Goal: Task Accomplishment & Management: Manage account settings

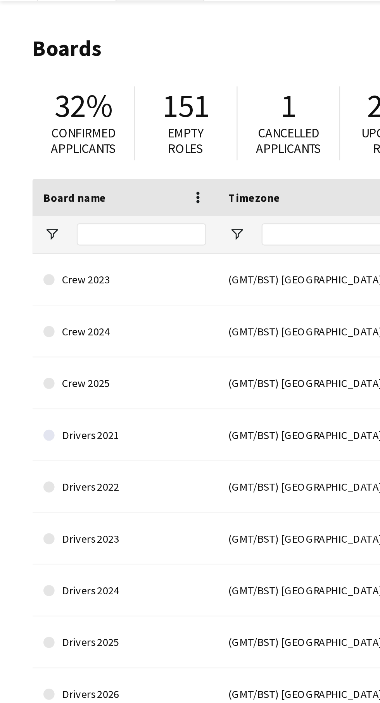
click at [63, 12] on button "Drivers 2025 Close" at bounding box center [67, 7] width 37 height 15
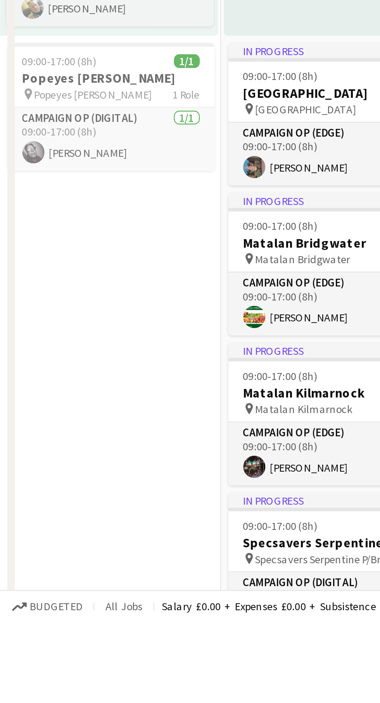
scroll to position [473, 0]
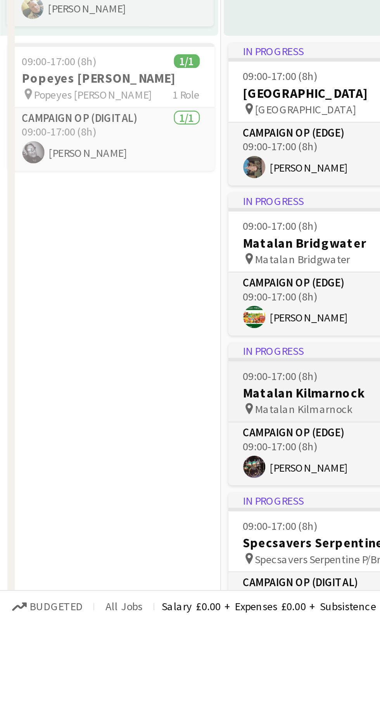
click at [136, 608] on h3 "Matalan Kilmarnock" at bounding box center [139, 607] width 87 height 7
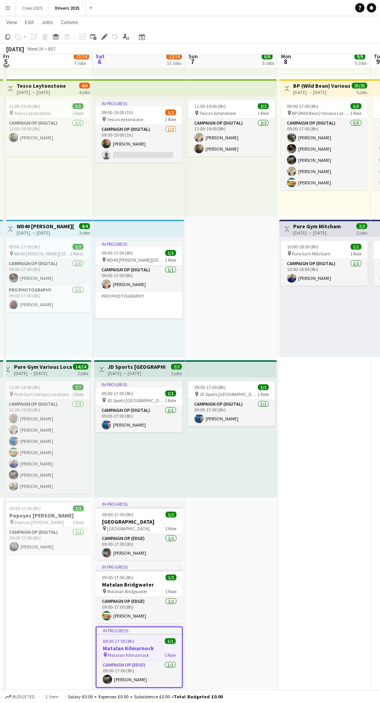
scroll to position [428, 0]
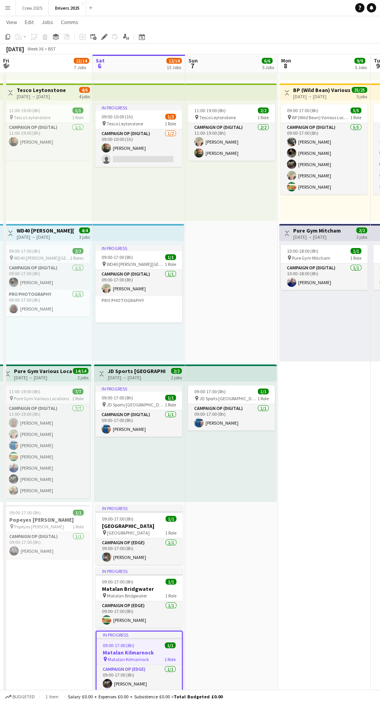
click at [126, 635] on div "In progress" at bounding box center [139, 635] width 85 height 6
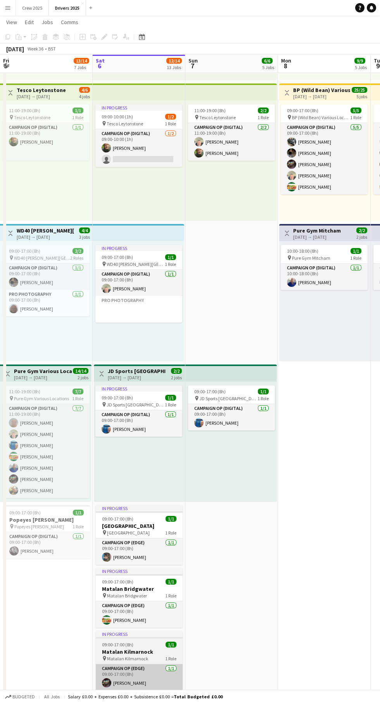
click at [137, 668] on app-card-role "Campaign Op (Edge) 1/1 09:00-17:00 (8h) Christopher Bruce" at bounding box center [139, 677] width 87 height 26
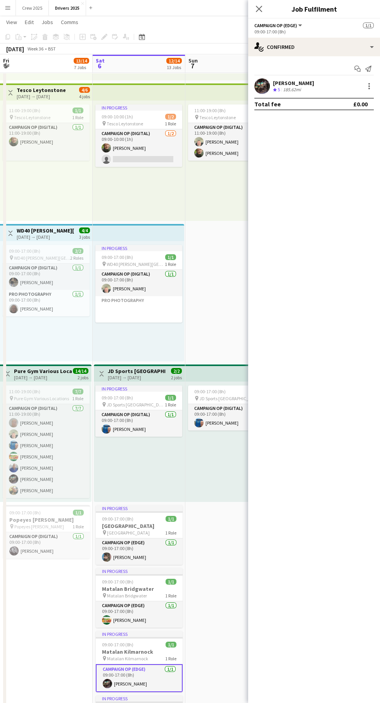
click at [127, 638] on div at bounding box center [139, 638] width 87 height 2
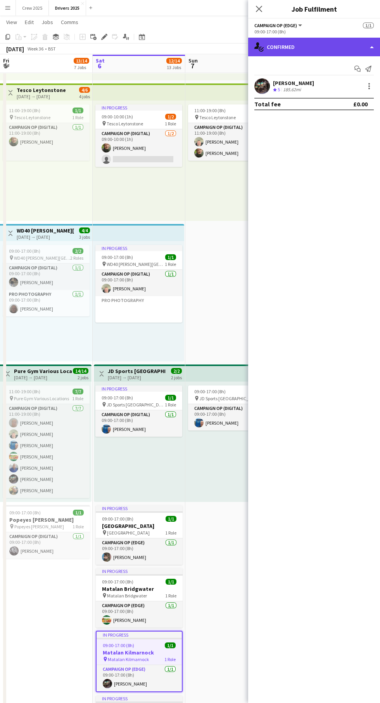
click at [350, 47] on div "single-neutral-actions-check-2 Confirmed" at bounding box center [314, 47] width 132 height 19
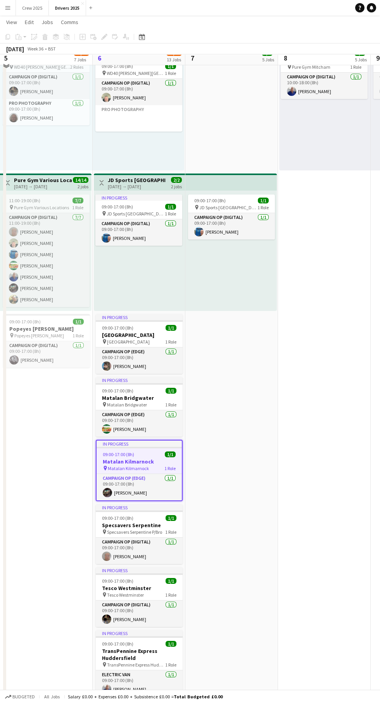
scroll to position [621, 0]
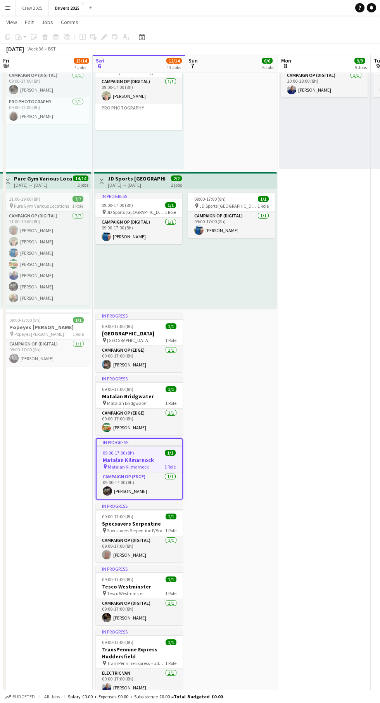
click at [133, 446] on div at bounding box center [139, 446] width 85 height 2
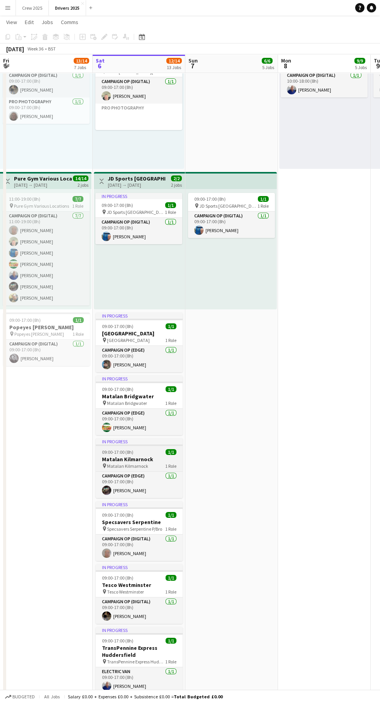
click at [148, 456] on h3 "Matalan Kilmarnock" at bounding box center [139, 459] width 87 height 7
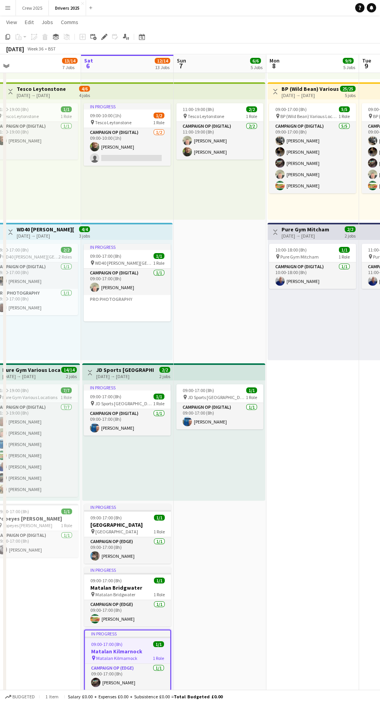
scroll to position [429, 0]
click at [125, 637] on div at bounding box center [127, 638] width 85 height 2
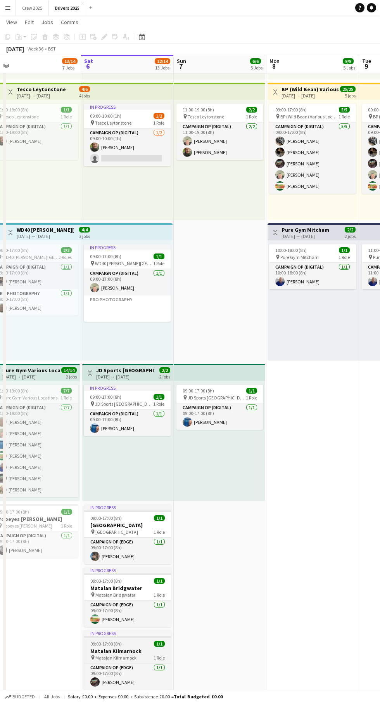
click at [129, 643] on div "09:00-17:00 (8h) 1/1" at bounding box center [127, 644] width 87 height 6
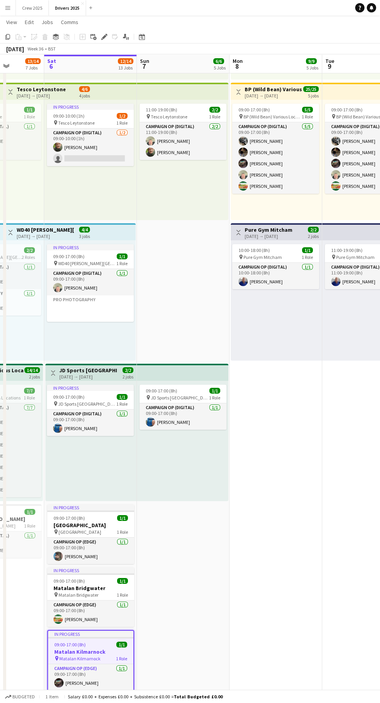
scroll to position [0, 234]
click at [90, 632] on div "In progress" at bounding box center [90, 634] width 85 height 6
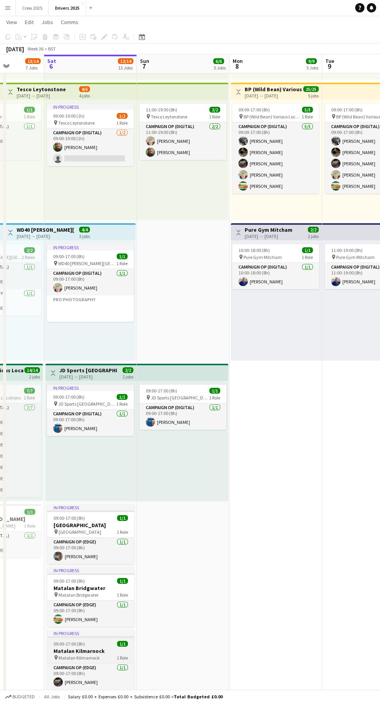
click at [94, 632] on div "In progress" at bounding box center [90, 633] width 87 height 6
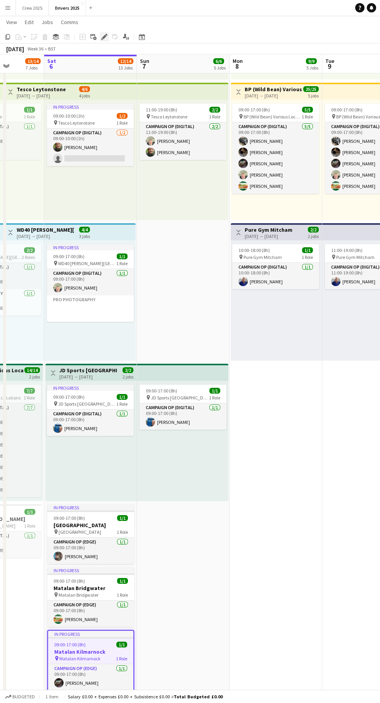
click at [103, 37] on icon at bounding box center [104, 37] width 4 height 4
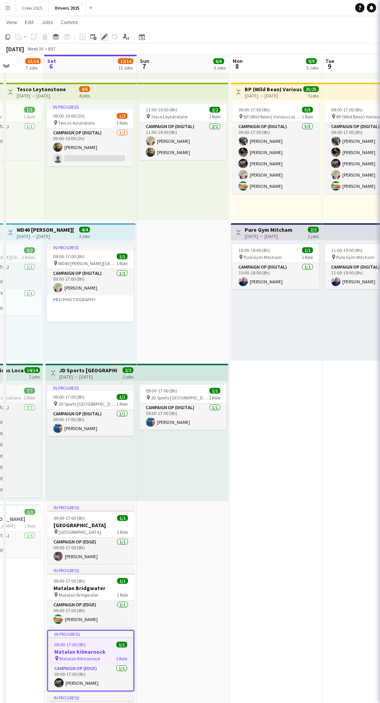
type input "**********"
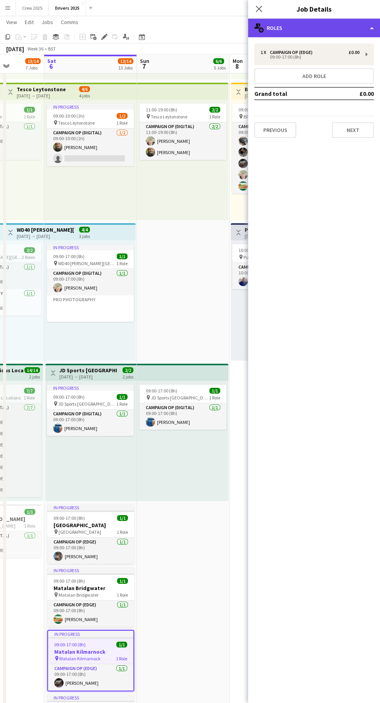
click at [354, 29] on div "multiple-users-add Roles" at bounding box center [314, 28] width 132 height 19
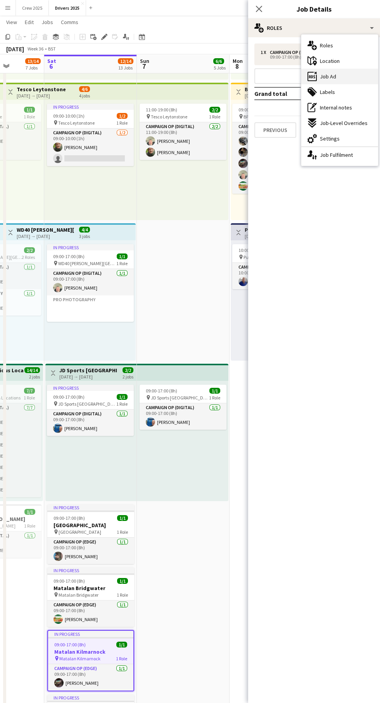
click at [354, 75] on div "ads-window Job Ad" at bounding box center [340, 77] width 77 height 16
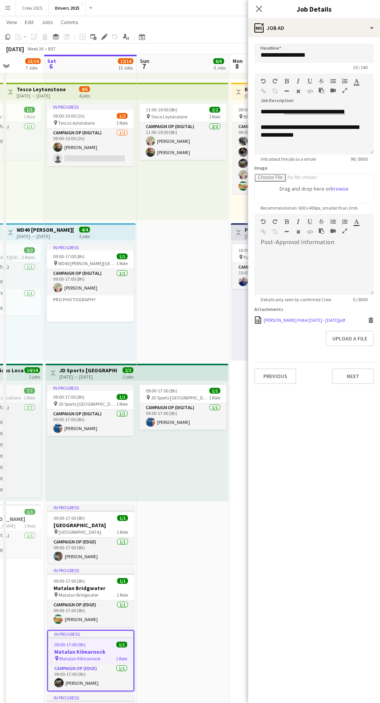
click at [297, 320] on div "Chris B Hotel 5th - 6th Sep.pdf" at bounding box center [305, 320] width 82 height 6
